Goal: Task Accomplishment & Management: Manage account settings

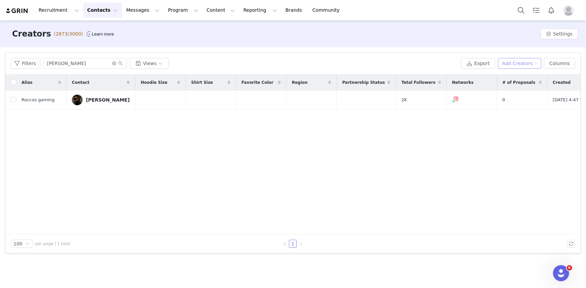
click at [518, 64] on button "Add Creators" at bounding box center [520, 63] width 44 height 11
click at [508, 79] on span "Add a Creator" at bounding box center [523, 76] width 33 height 7
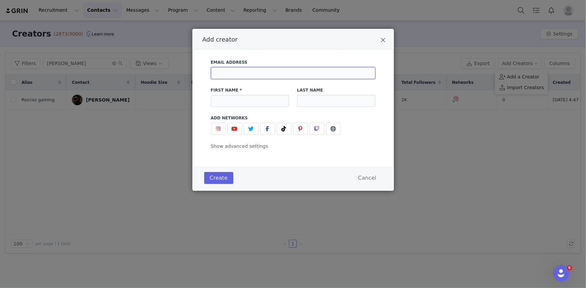
click at [252, 73] on input "Add creator" at bounding box center [293, 73] width 164 height 12
paste input "[PERSON_NAME] <[EMAIL_ADDRESS][DOMAIN_NAME]>"
drag, startPoint x: 251, startPoint y: 73, endPoint x: 198, endPoint y: 71, distance: 53.1
click at [198, 71] on div "Email Address [PERSON_NAME] <[EMAIL_ADDRESS][DOMAIN_NAME]> First Name * Last Na…" at bounding box center [292, 107] width 201 height 117
click at [292, 76] on input "[EMAIL_ADDRESS][DOMAIN_NAME]>" at bounding box center [293, 73] width 164 height 12
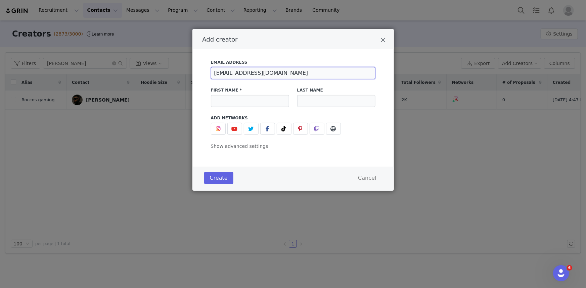
type input "[EMAIL_ADDRESS][DOMAIN_NAME]"
click at [244, 101] on input "Add creator" at bounding box center [250, 101] width 78 height 12
paste input "[PERSON_NAME]"
drag, startPoint x: 230, startPoint y: 100, endPoint x: 251, endPoint y: 97, distance: 21.3
click at [251, 97] on input "[PERSON_NAME]" at bounding box center [250, 101] width 78 height 12
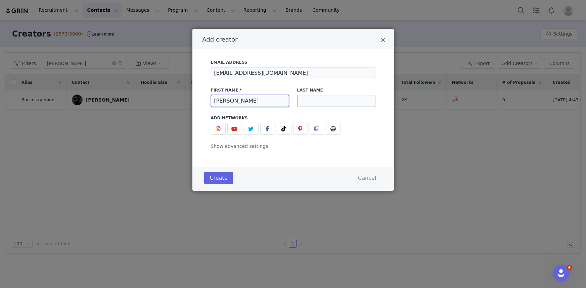
type input "[PERSON_NAME]"
click at [369, 99] on input "Add creator" at bounding box center [336, 101] width 78 height 12
paste input "[PERSON_NAME]"
type input "[PERSON_NAME]"
drag, startPoint x: 209, startPoint y: 176, endPoint x: 213, endPoint y: 171, distance: 6.4
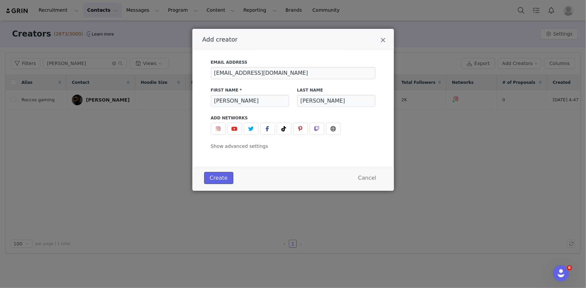
click at [212, 173] on button "Create" at bounding box center [218, 178] width 29 height 12
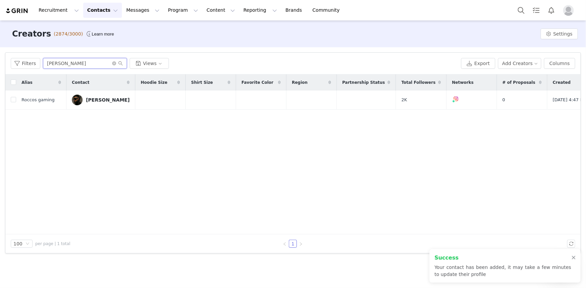
drag, startPoint x: 78, startPoint y: 66, endPoint x: 0, endPoint y: 57, distance: 78.8
click at [0, 57] on div "Filters Filter Logic And Or Archived Select Owner Select Contact Tag Select Rel…" at bounding box center [293, 152] width 586 height 211
paste input "[PERSON_NAME]"
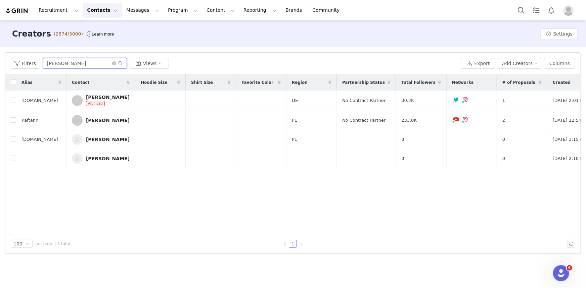
type input "[PERSON_NAME]"
click at [91, 161] on div "[PERSON_NAME]" at bounding box center [108, 158] width 44 height 5
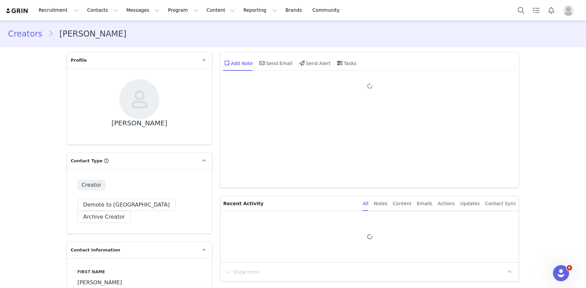
type input "+1 ([GEOGRAPHIC_DATA])"
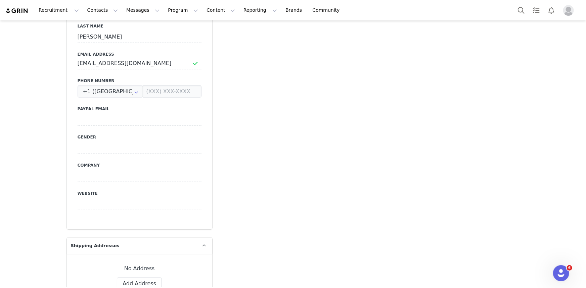
scroll to position [275, 0]
click at [132, 278] on button "Add Address" at bounding box center [139, 284] width 45 height 12
select select
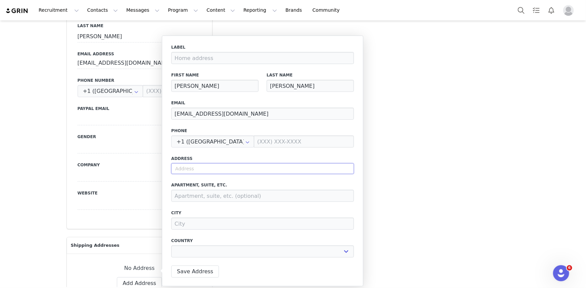
click at [214, 168] on input "text" at bounding box center [262, 168] width 183 height 11
paste input "[STREET_ADDRESS]"
type input "[STREET_ADDRESS]"
select select
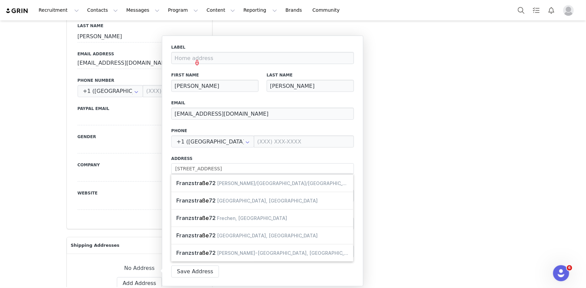
type input "72 Franzstraße"
type input "[GEOGRAPHIC_DATA]"
select select "[object Object]"
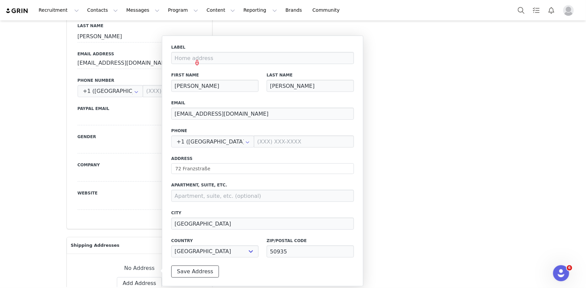
click at [191, 272] on button "Save Address" at bounding box center [195, 272] width 48 height 12
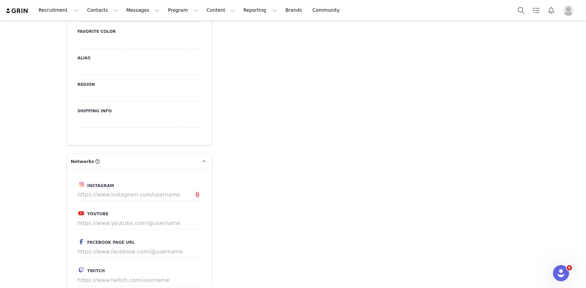
scroll to position [854, 0]
click at [139, 187] on input at bounding box center [140, 193] width 124 height 12
paste input "[URL][DOMAIN_NAME]"
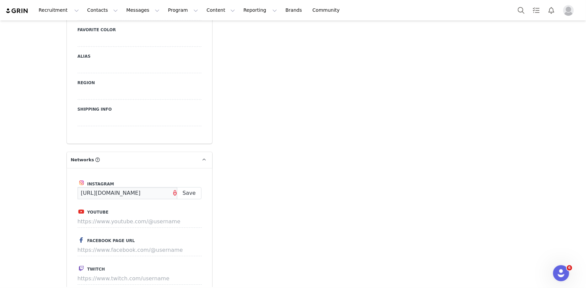
scroll to position [0, 1]
click at [188, 187] on button "Save" at bounding box center [189, 193] width 24 height 12
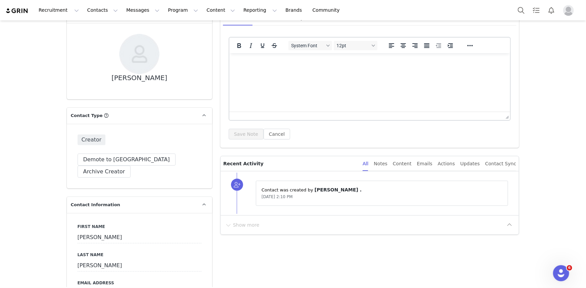
scroll to position [0, 0]
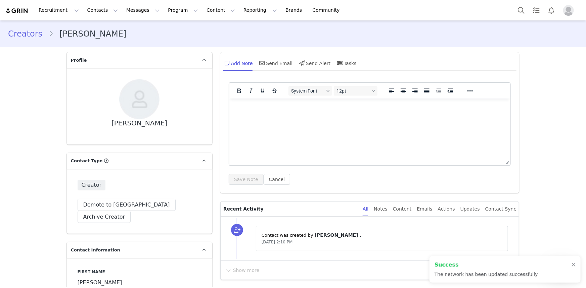
type input "[URL][DOMAIN_NAME]"
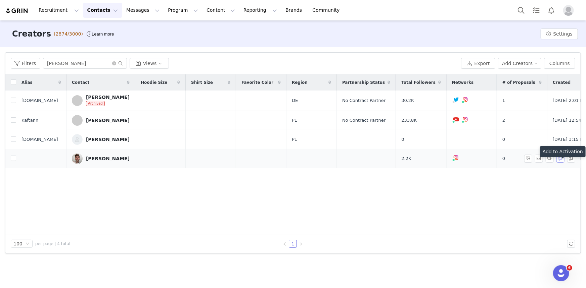
click at [560, 163] on button "button" at bounding box center [560, 159] width 8 height 8
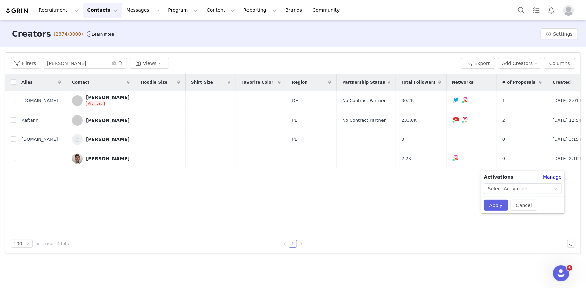
click at [229, 190] on div "Alias Contact Hoodie Size Shirt Size Favorite Color Region Partnership Status T…" at bounding box center [292, 155] width 575 height 160
click at [108, 164] on link "[PERSON_NAME]" at bounding box center [101, 158] width 58 height 11
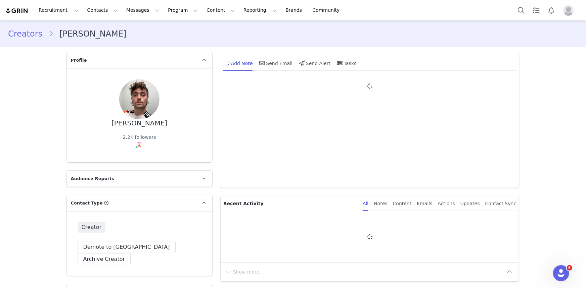
type input "+1 ([GEOGRAPHIC_DATA])"
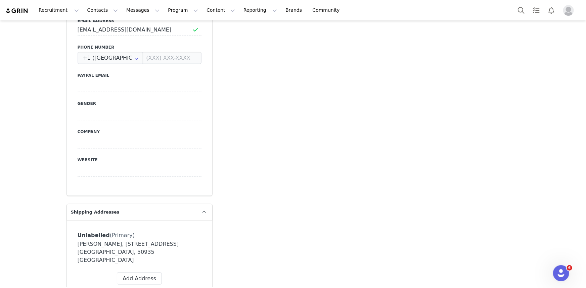
scroll to position [396, 0]
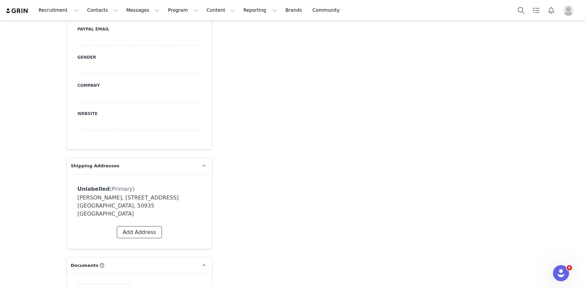
click at [142, 227] on button "Add Address" at bounding box center [139, 233] width 45 height 12
select select
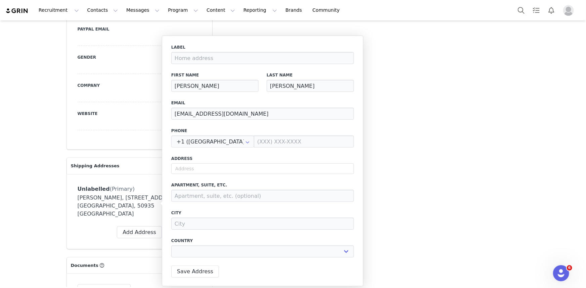
click at [72, 207] on div "Unlabelled (Primary) Label First Name [PERSON_NAME] Last Name [PERSON_NAME] [EM…" at bounding box center [139, 211] width 145 height 75
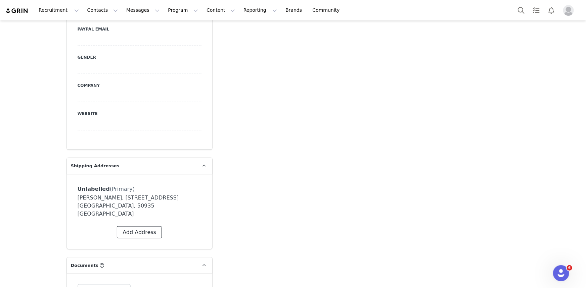
click at [139, 227] on button "Add Address" at bounding box center [139, 233] width 45 height 12
select select
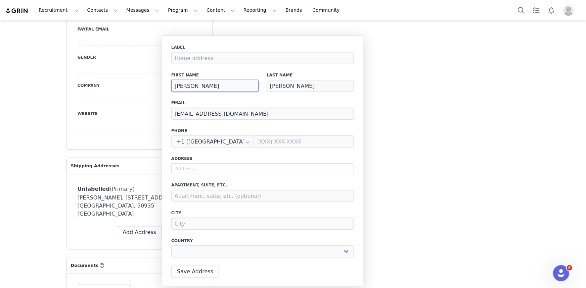
drag, startPoint x: 199, startPoint y: 86, endPoint x: 146, endPoint y: 83, distance: 52.4
click at [146, 83] on body "Recruitment Recruitment Creator Search Curated Lists Landing Pages Web Extensio…" at bounding box center [293, 144] width 586 height 288
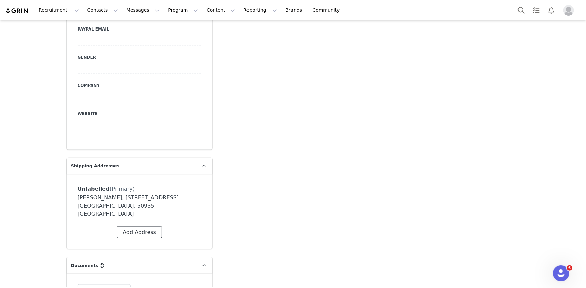
click at [135, 227] on button "Add Address" at bounding box center [139, 233] width 45 height 12
select select
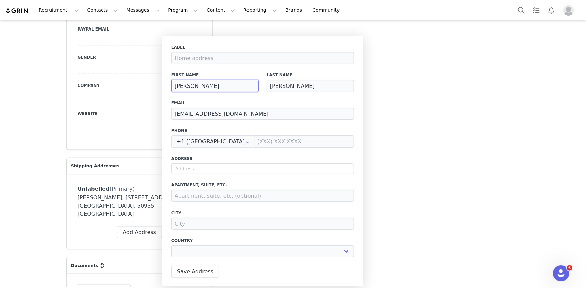
click at [199, 91] on input "[PERSON_NAME]" at bounding box center [214, 86] width 87 height 12
paste input "[PERSON_NAME]"
type input "[PERSON_NAME]"
select select
drag, startPoint x: 185, startPoint y: 85, endPoint x: 206, endPoint y: 84, distance: 21.5
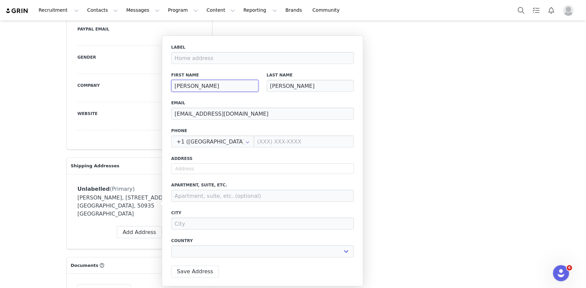
click at [206, 84] on input "[PERSON_NAME]" at bounding box center [214, 86] width 87 height 12
type input "[PERSON_NAME]"
select select
type input "[PERSON_NAME]"
click at [287, 87] on input "[PERSON_NAME]" at bounding box center [309, 86] width 87 height 12
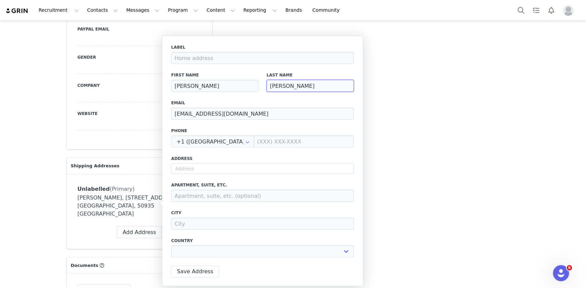
drag, startPoint x: 288, startPoint y: 86, endPoint x: 264, endPoint y: 87, distance: 24.2
click at [264, 87] on div "Last Name [PERSON_NAME]" at bounding box center [309, 82] width 95 height 28
paste input "[PERSON_NAME]"
type input "[PERSON_NAME]"
select select
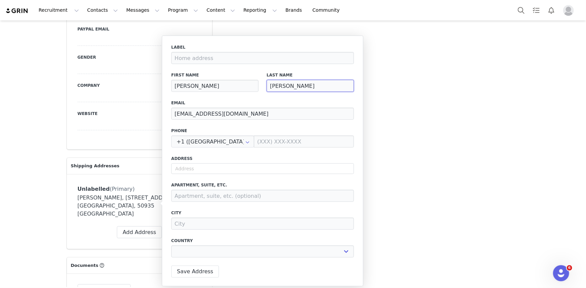
type input "[PERSON_NAME]"
click at [203, 162] on div "Address" at bounding box center [262, 165] width 183 height 18
click at [200, 166] on input "text" at bounding box center [262, 168] width 183 height 11
paste input "[STREET_ADDRESS]"
type input "[STREET_ADDRESS]"
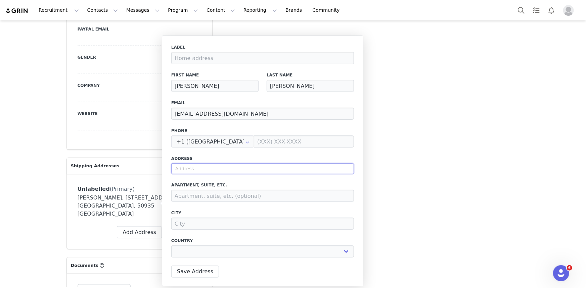
select select
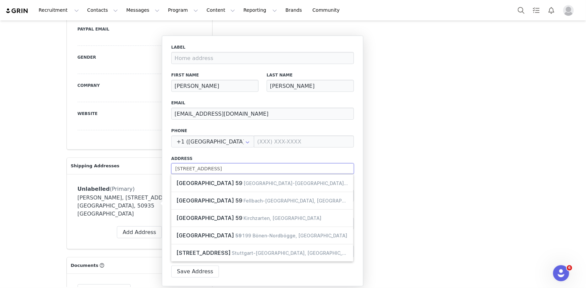
type input "[STREET_ADDRESS]"
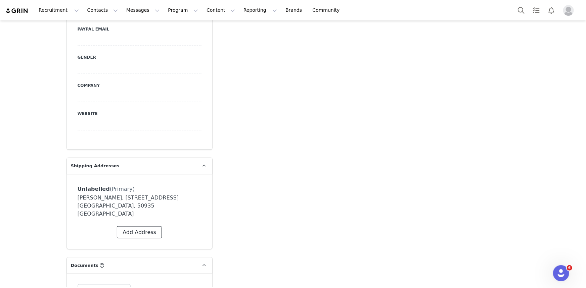
click at [146, 227] on button "Add Address" at bounding box center [139, 233] width 45 height 12
select select
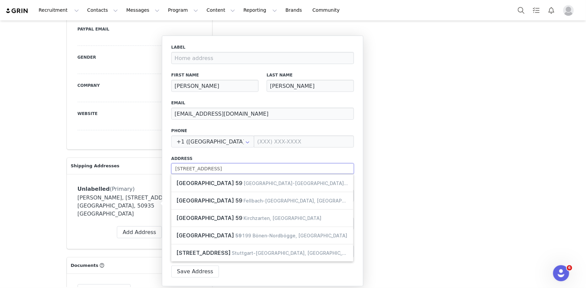
click at [220, 169] on input "[STREET_ADDRESS]" at bounding box center [262, 168] width 183 height 11
type input "[STREET_ADDRESS]"
type input "Kirchzarten"
select select "[object Object]"
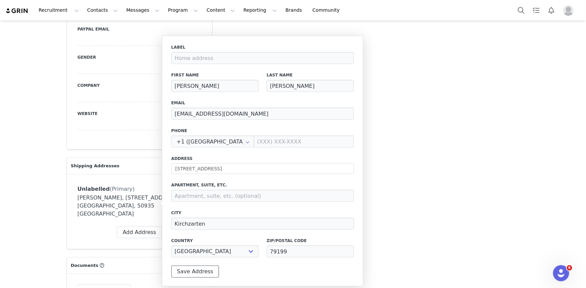
click at [191, 271] on button "Save Address" at bounding box center [195, 272] width 48 height 12
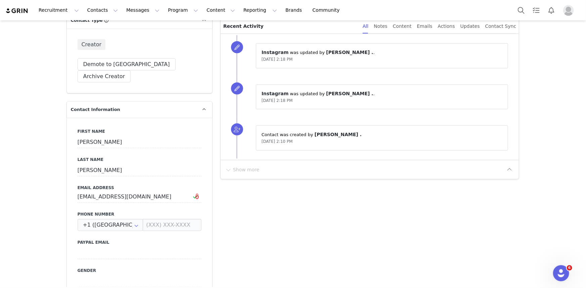
scroll to position [0, 0]
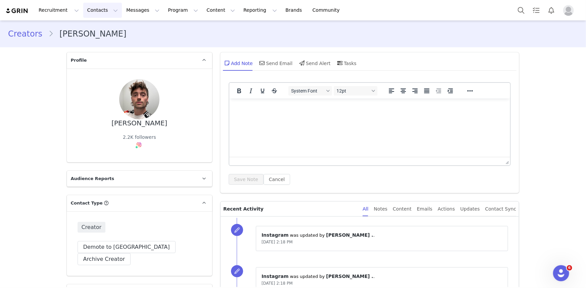
click at [91, 8] on button "Contacts Contacts" at bounding box center [102, 10] width 39 height 15
click at [94, 27] on p "Creators" at bounding box center [92, 29] width 20 height 7
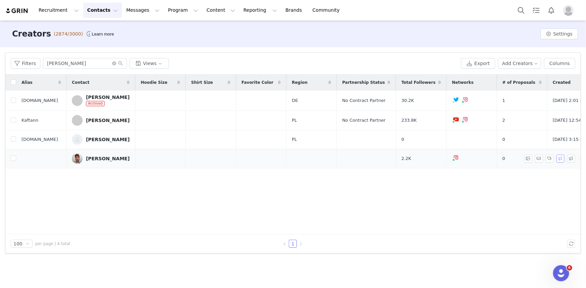
click at [557, 163] on button "button" at bounding box center [560, 159] width 8 height 8
click at [510, 188] on div "Select Activation" at bounding box center [508, 189] width 40 height 10
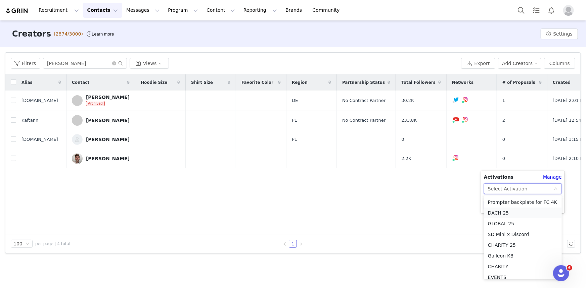
click at [500, 215] on li "DACH 25" at bounding box center [523, 213] width 78 height 11
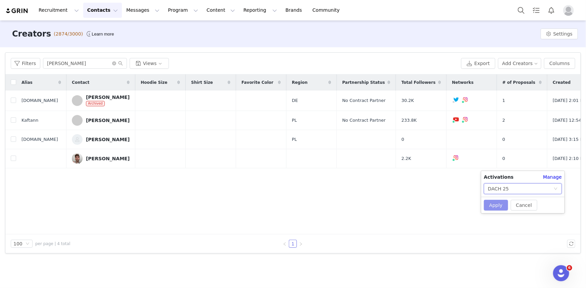
click at [493, 208] on button "Apply" at bounding box center [496, 205] width 24 height 11
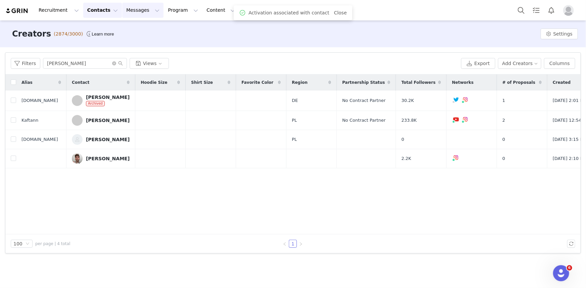
click at [122, 12] on button "Messages Messages" at bounding box center [142, 10] width 41 height 15
click at [164, 15] on button "Program Program" at bounding box center [183, 10] width 38 height 15
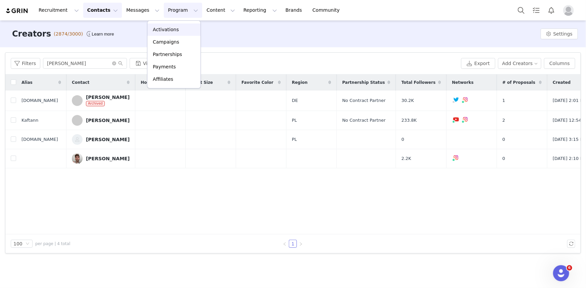
click at [164, 32] on p "Activations" at bounding box center [166, 29] width 26 height 7
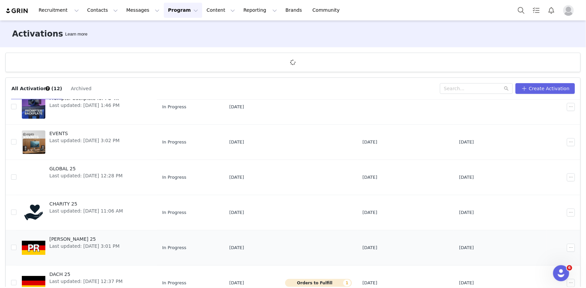
scroll to position [152, 0]
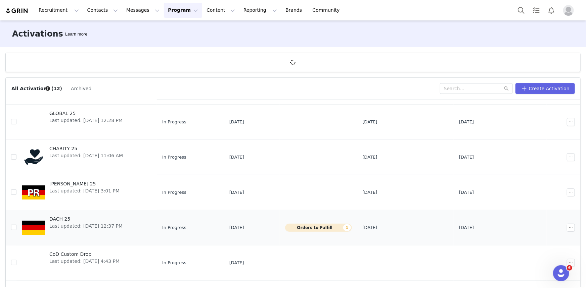
click at [66, 230] on div "DACH 25 Last updated: [DATE] 12:37 PM" at bounding box center [85, 227] width 81 height 27
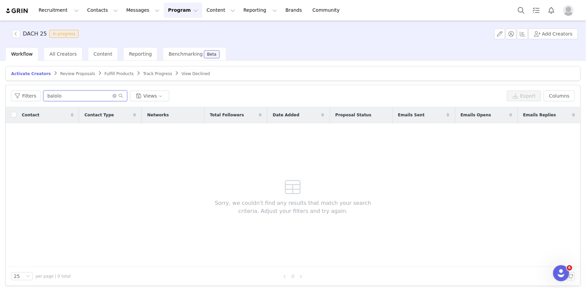
drag, startPoint x: 65, startPoint y: 94, endPoint x: 3, endPoint y: 92, distance: 62.1
click at [8, 92] on div "Filters balolo Views Export Columns" at bounding box center [293, 96] width 574 height 22
type input "[PERSON_NAME]"
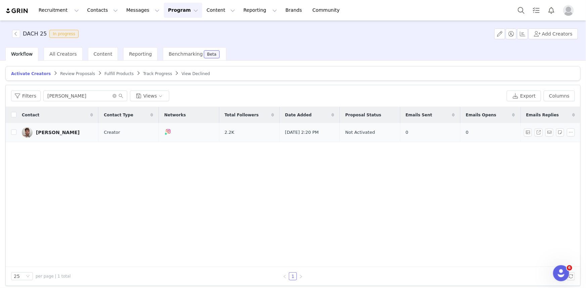
click at [41, 130] on div "[PERSON_NAME]" at bounding box center [58, 132] width 44 height 5
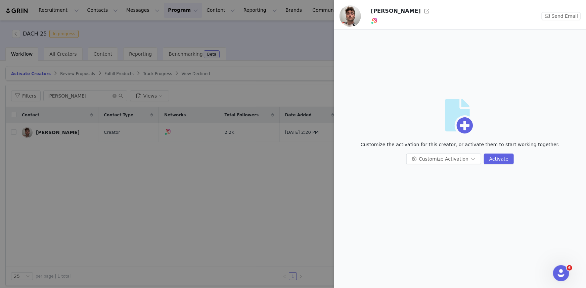
click at [490, 164] on div "Customize Activation Activate" at bounding box center [460, 162] width 244 height 16
click at [493, 156] on button "Activate" at bounding box center [499, 159] width 30 height 11
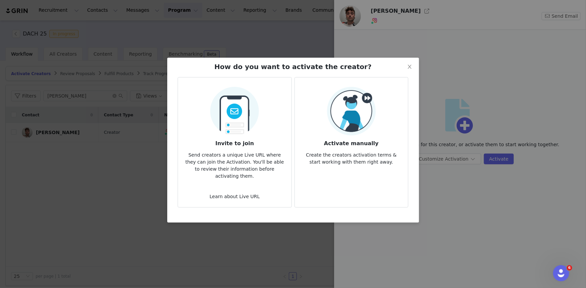
click at [337, 114] on img at bounding box center [351, 111] width 49 height 49
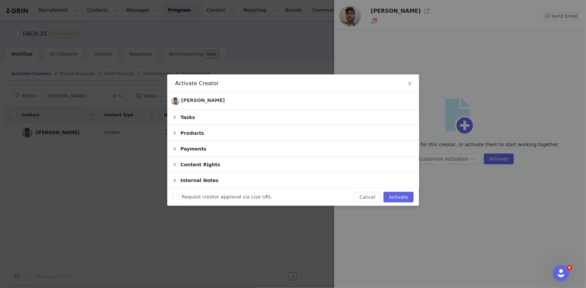
click at [183, 136] on div "Products" at bounding box center [293, 133] width 252 height 15
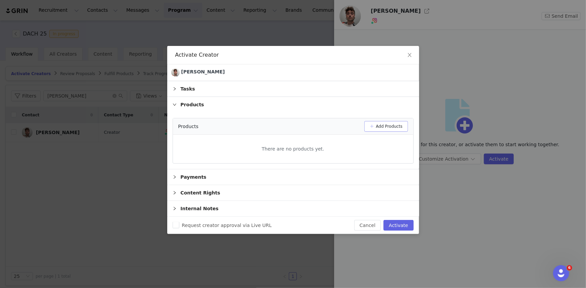
click at [383, 127] on button "Add Products" at bounding box center [386, 126] width 44 height 11
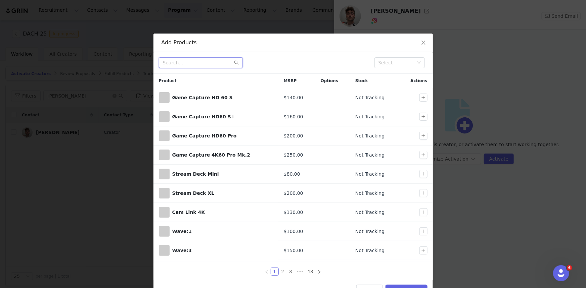
click at [193, 62] on input "text" at bounding box center [201, 62] width 84 height 11
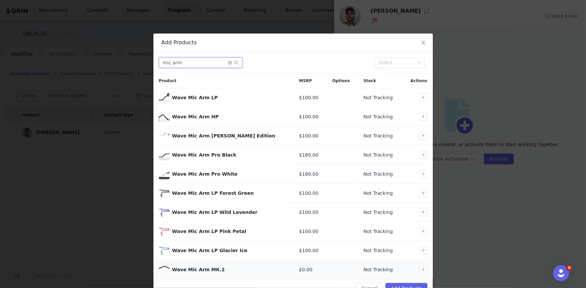
type input "mic arm"
click at [416, 270] on div at bounding box center [418, 270] width 22 height 8
click at [420, 270] on button "button" at bounding box center [423, 270] width 8 height 8
click at [413, 278] on button "Add Products" at bounding box center [406, 288] width 42 height 11
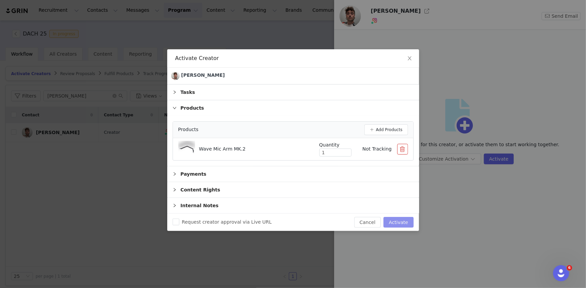
click at [396, 225] on button "Activate" at bounding box center [398, 222] width 30 height 11
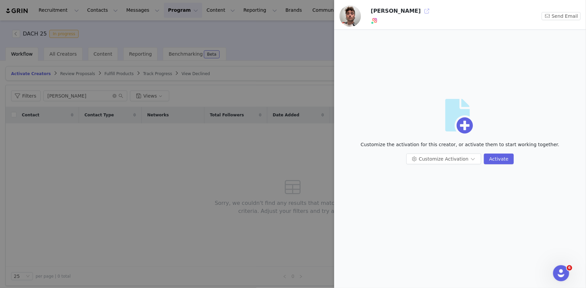
click at [421, 10] on button "button" at bounding box center [426, 11] width 11 height 11
click at [275, 163] on div at bounding box center [293, 144] width 586 height 288
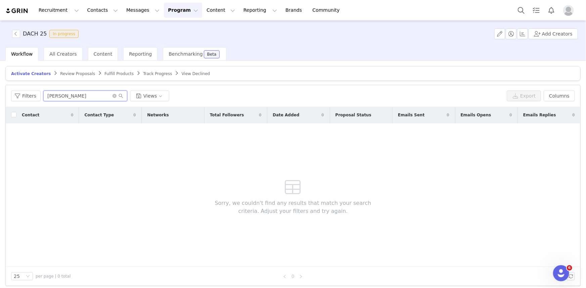
click at [66, 93] on input "[PERSON_NAME]" at bounding box center [85, 96] width 84 height 11
type input "k"
type input "[PERSON_NAME]"
click at [64, 58] on div "All Creators" at bounding box center [63, 53] width 39 height 13
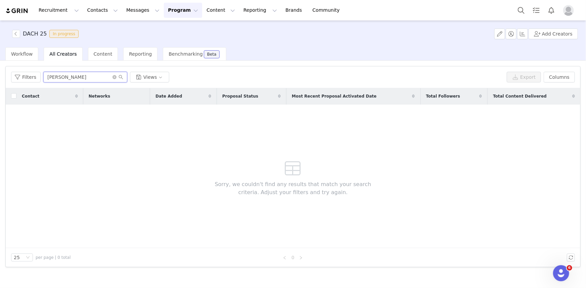
drag, startPoint x: 66, startPoint y: 77, endPoint x: 0, endPoint y: 83, distance: 66.1
click at [0, 83] on div "Filters Filter Logic And Or Date Added ~ Proposal Status Select Owner Select Co…" at bounding box center [293, 174] width 586 height 227
type input "[PERSON_NAME]"
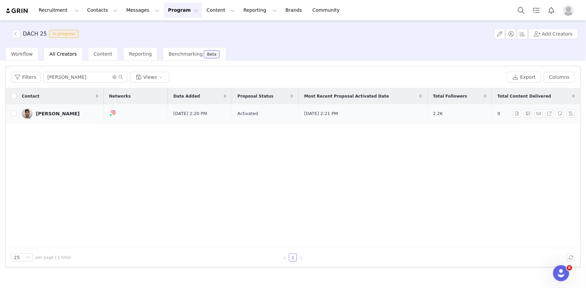
click at [44, 114] on div "[PERSON_NAME]" at bounding box center [58, 113] width 44 height 5
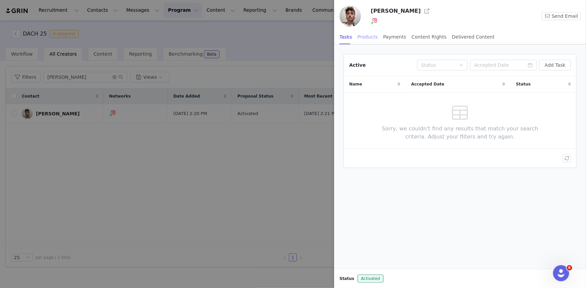
click at [364, 35] on div "Products" at bounding box center [367, 37] width 20 height 15
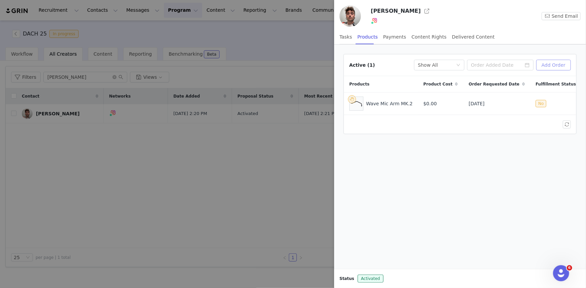
click at [554, 67] on button "Add Order" at bounding box center [553, 65] width 35 height 11
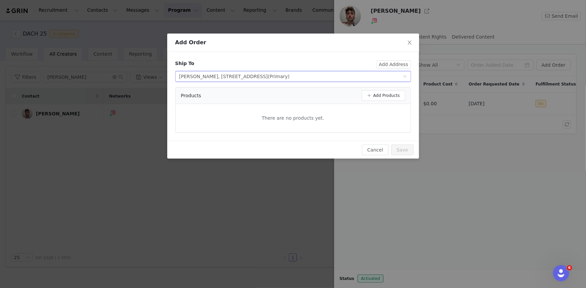
click at [404, 75] on icon "icon: down" at bounding box center [405, 77] width 4 height 4
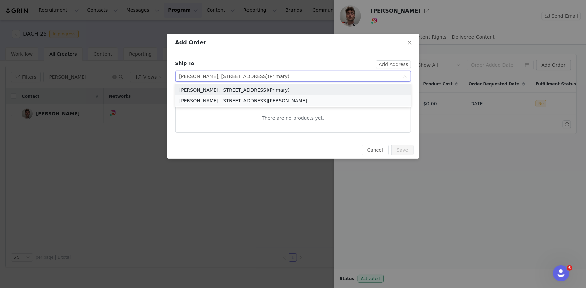
click at [238, 99] on li "[PERSON_NAME], [STREET_ADDRESS][PERSON_NAME]" at bounding box center [293, 100] width 236 height 11
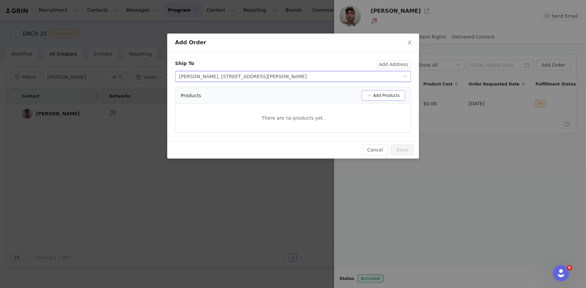
click at [382, 95] on button "Add Products" at bounding box center [383, 95] width 44 height 11
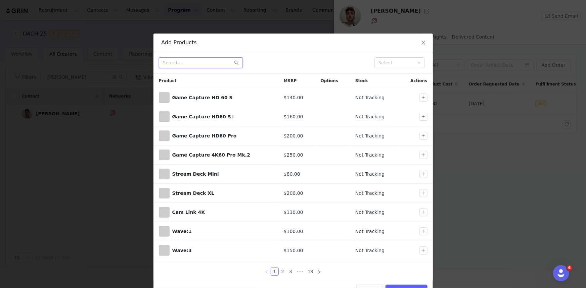
click at [193, 62] on input "text" at bounding box center [201, 62] width 84 height 11
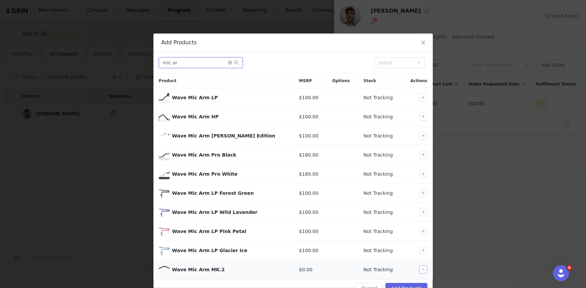
type input "mic ar"
click at [419, 270] on button "button" at bounding box center [423, 270] width 8 height 8
click at [407, 278] on button "Add Products" at bounding box center [406, 288] width 42 height 11
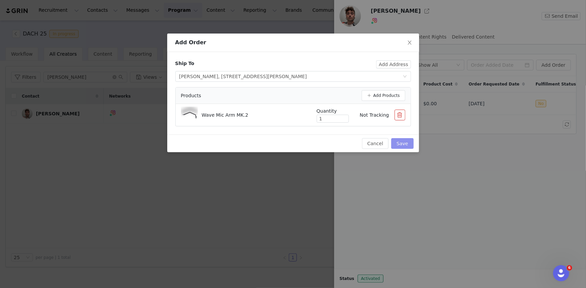
click at [398, 141] on button "Save" at bounding box center [402, 143] width 22 height 11
